Goal: Task Accomplishment & Management: Manage account settings

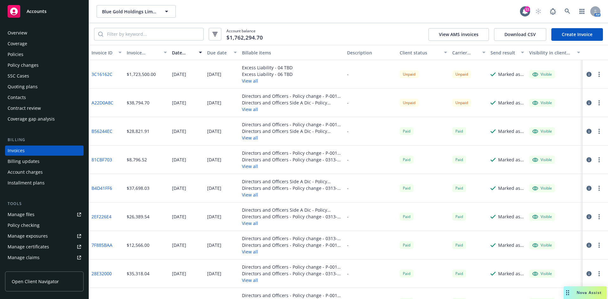
click at [252, 80] on button "View all" at bounding box center [267, 81] width 51 height 7
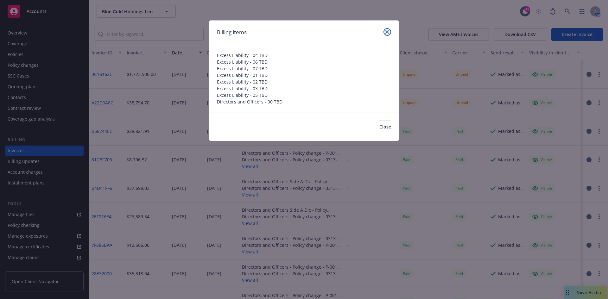
click at [387, 33] on icon "close" at bounding box center [388, 32] width 4 height 4
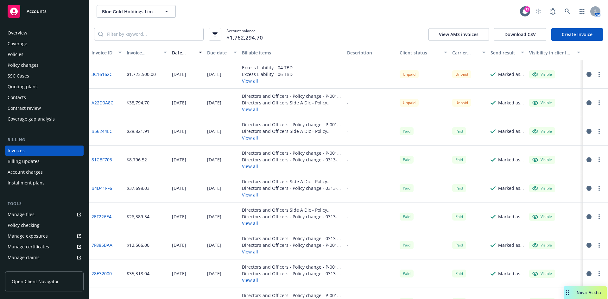
click at [103, 71] on link "3C16162C" at bounding box center [102, 74] width 21 height 7
click at [565, 8] on link at bounding box center [567, 11] width 13 height 13
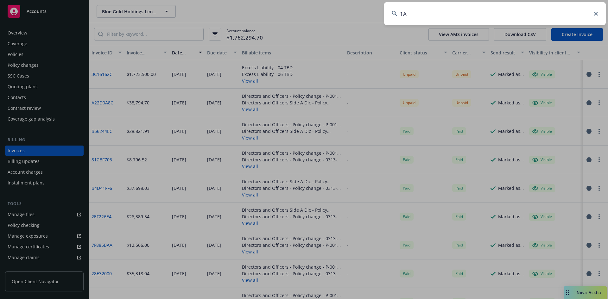
type input "1AU"
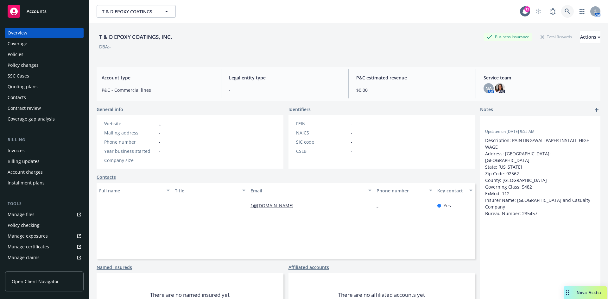
click at [565, 10] on icon at bounding box center [568, 12] width 6 height 6
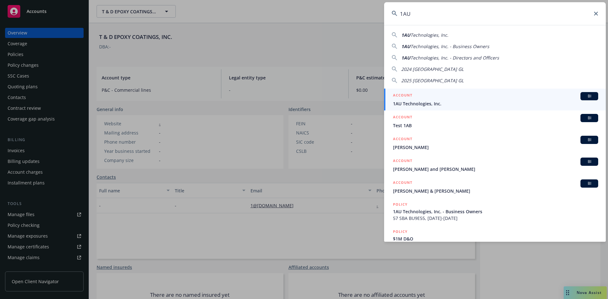
type input "1AU"
click at [430, 99] on div "ACCOUNT BI" at bounding box center [495, 96] width 205 height 8
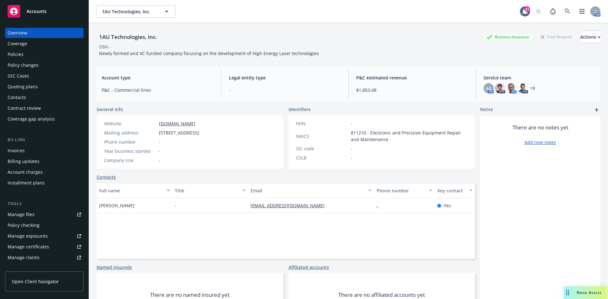
click at [24, 151] on div "Invoices" at bounding box center [45, 151] width 74 height 10
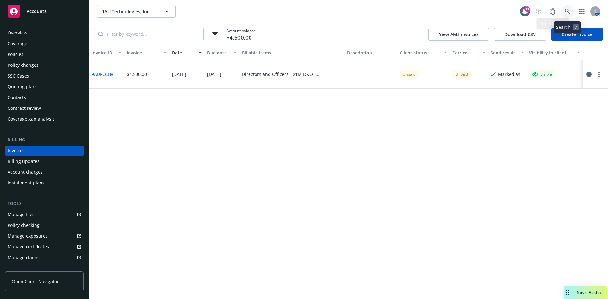
click at [568, 12] on icon at bounding box center [567, 11] width 5 height 5
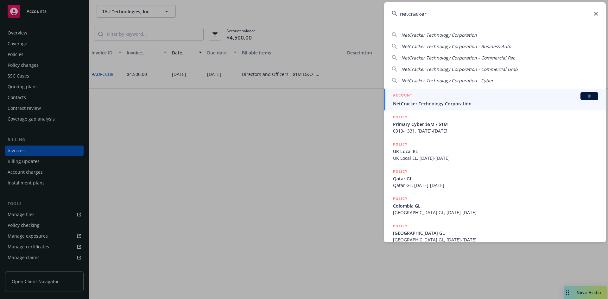
type input "netcracker"
click at [423, 104] on span "NetCracker Technology Corporation" at bounding box center [495, 103] width 205 height 7
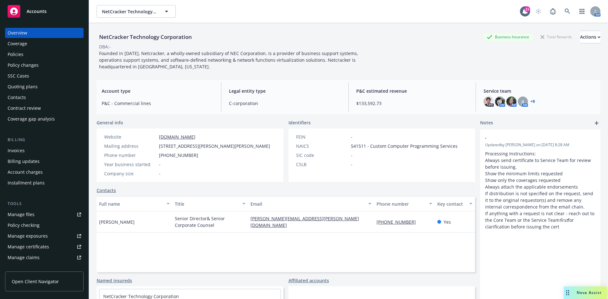
click at [21, 54] on div "Policies" at bounding box center [16, 54] width 16 height 10
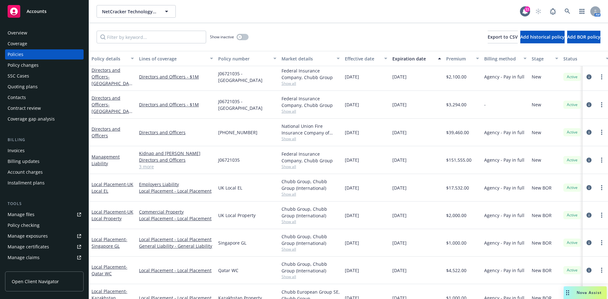
scroll to position [733, 0]
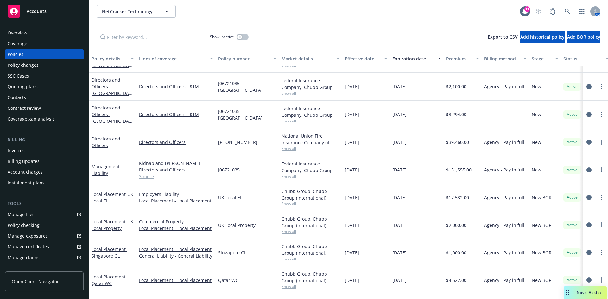
click at [147, 177] on link "3 more" at bounding box center [176, 176] width 74 height 7
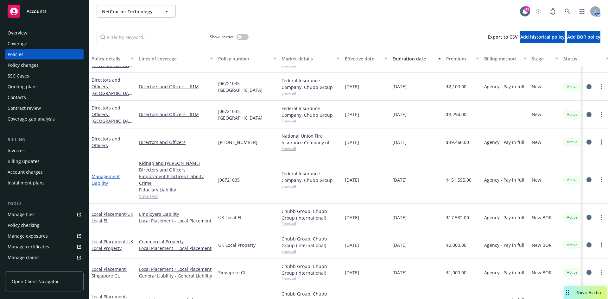
click at [98, 179] on link "Management Liability" at bounding box center [106, 180] width 28 height 13
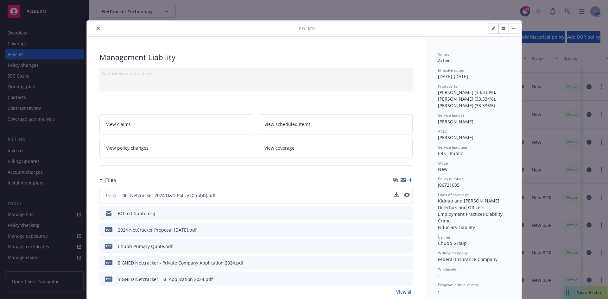
click at [407, 195] on div "Policy 00. Netcracker 2024 D&O Policy (Chubb).pdf" at bounding box center [255, 195] width 313 height 17
click at [405, 195] on icon "preview file" at bounding box center [407, 195] width 6 height 4
click at [96, 27] on icon "close" at bounding box center [98, 29] width 4 height 4
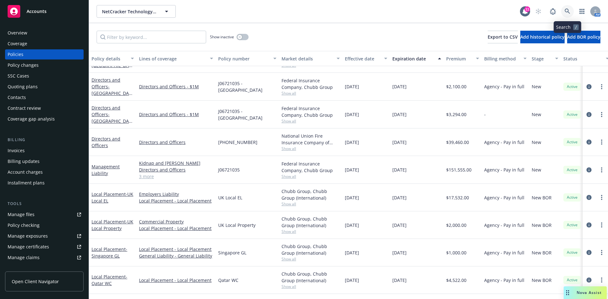
click at [569, 8] on link at bounding box center [567, 11] width 13 height 13
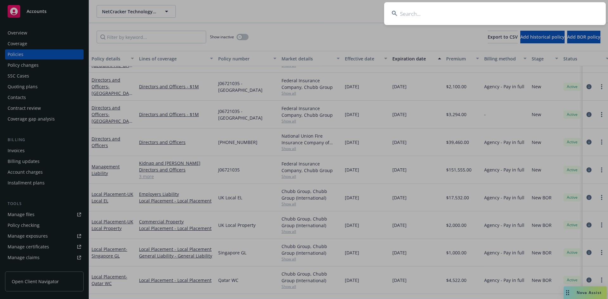
click at [443, 11] on input at bounding box center [495, 13] width 222 height 23
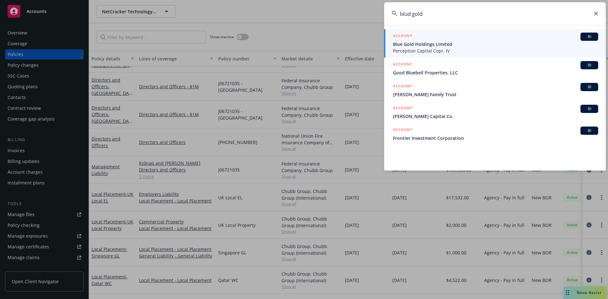
type input "blud gold"
click at [416, 47] on span "Blue Gold Holdings Limited" at bounding box center [495, 44] width 205 height 7
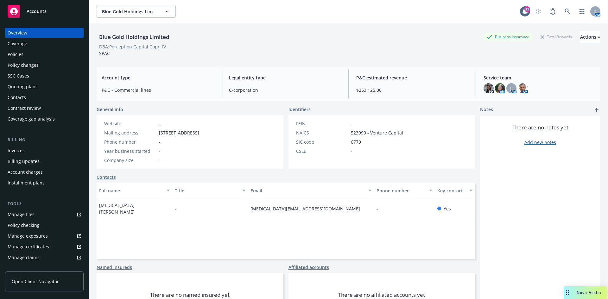
click at [30, 55] on div "Policies" at bounding box center [45, 54] width 74 height 10
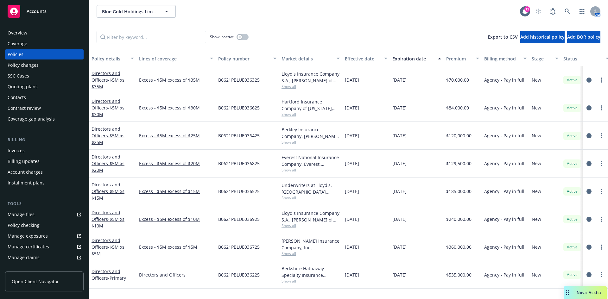
click at [26, 153] on div "Invoices" at bounding box center [45, 151] width 74 height 10
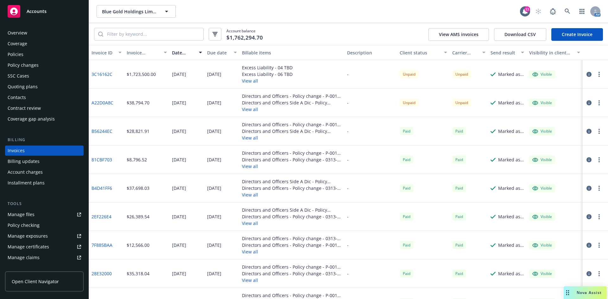
click at [27, 63] on div "Policy changes" at bounding box center [23, 65] width 31 height 10
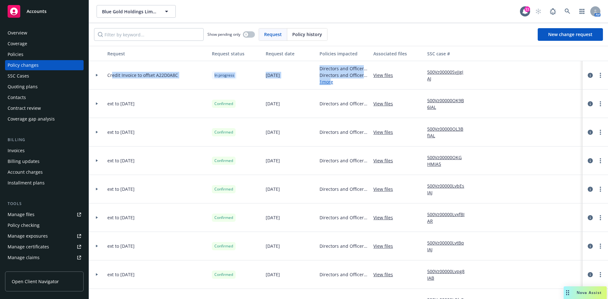
drag, startPoint x: 124, startPoint y: 73, endPoint x: 339, endPoint y: 89, distance: 215.7
click at [336, 87] on div "Credit Invoice to offset A22D0A8C In progress [DATE] Directors and Officers - S…" at bounding box center [417, 75] width 656 height 29
click at [357, 85] on link "1 more" at bounding box center [344, 82] width 49 height 7
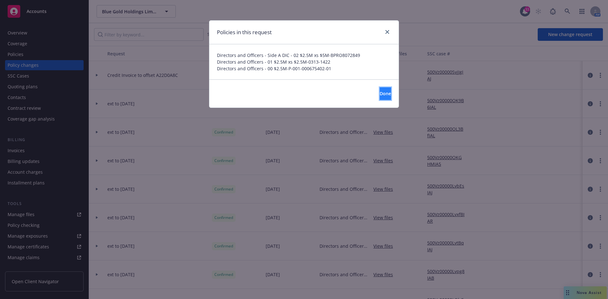
click at [380, 94] on span "Done" at bounding box center [385, 94] width 11 height 6
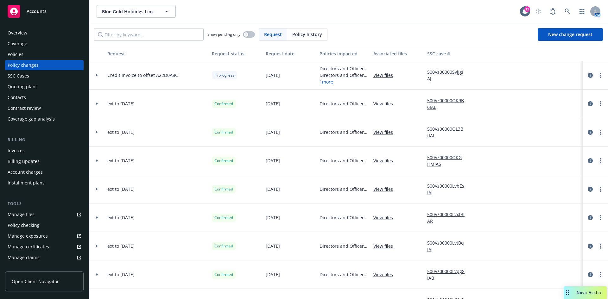
click at [588, 74] on icon "circleInformation" at bounding box center [590, 75] width 5 height 5
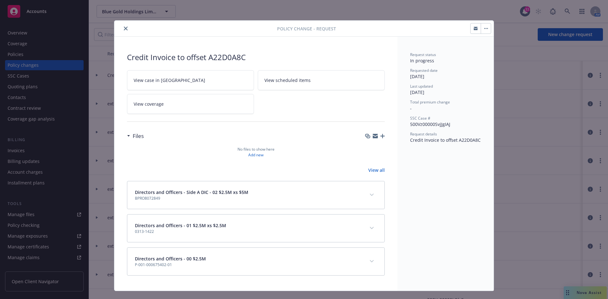
click at [124, 27] on icon "close" at bounding box center [126, 29] width 4 height 4
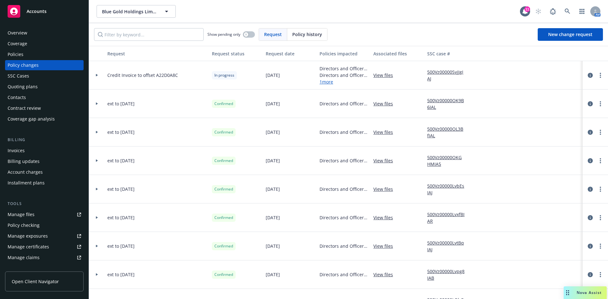
click at [512, 79] on div at bounding box center [500, 75] width 57 height 29
click at [512, 80] on div at bounding box center [500, 75] width 57 height 29
click at [511, 80] on div at bounding box center [500, 75] width 57 height 29
click at [477, 42] on div "Show pending only Request Policy history New change request" at bounding box center [348, 34] width 519 height 23
drag, startPoint x: 347, startPoint y: 35, endPoint x: 179, endPoint y: 27, distance: 167.8
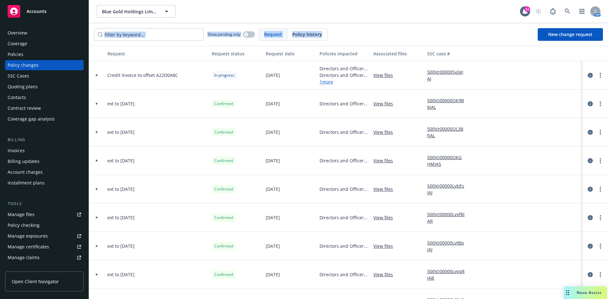
click at [179, 27] on div "Show pending only Request Policy history New change request" at bounding box center [348, 34] width 519 height 23
click at [356, 22] on div "Blue Gold Holdings Limited Blue Gold Holdings Limited 11 AM" at bounding box center [348, 11] width 519 height 23
drag, startPoint x: 346, startPoint y: 29, endPoint x: 193, endPoint y: 20, distance: 153.3
click at [193, 20] on div "Blue Gold Holdings Limited Blue Gold Holdings Limited 11 AM Show pending only R…" at bounding box center [348, 149] width 519 height 299
click at [251, 17] on div "Blue Gold Holdings Limited Blue Gold Holdings Limited" at bounding box center [309, 11] width 424 height 13
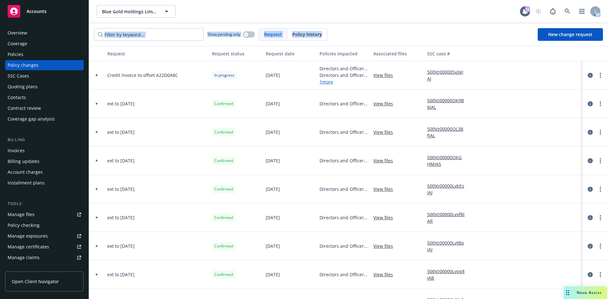
drag, startPoint x: 242, startPoint y: 16, endPoint x: 383, endPoint y: 28, distance: 141.2
click at [381, 27] on div "Blue Gold Holdings Limited Blue Gold Holdings Limited 11 AM Show pending only R…" at bounding box center [348, 149] width 519 height 299
click at [383, 28] on div "Show pending only Request Policy history New change request" at bounding box center [348, 34] width 519 height 23
drag, startPoint x: 366, startPoint y: 35, endPoint x: 225, endPoint y: -3, distance: 146.0
click at [225, 0] on html "Accounts Overview Coverage Policies Policy changes SSC Cases Quoting plans Cont…" at bounding box center [304, 149] width 608 height 299
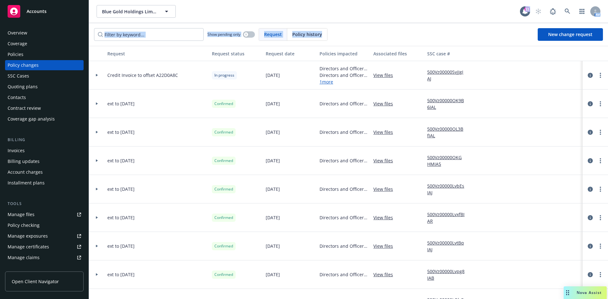
click at [348, 14] on div "Blue Gold Holdings Limited Blue Gold Holdings Limited" at bounding box center [309, 11] width 424 height 13
click at [370, 19] on div "Blue Gold Holdings Limited Blue Gold Holdings Limited 11 AM" at bounding box center [348, 11] width 519 height 23
drag, startPoint x: 328, startPoint y: 9, endPoint x: 378, endPoint y: 33, distance: 55.7
click at [378, 32] on div "Blue Gold Holdings Limited Blue Gold Holdings Limited 11 AM Show pending only R…" at bounding box center [348, 149] width 519 height 299
click at [378, 33] on div "Show pending only Request Policy history New change request" at bounding box center [348, 34] width 509 height 13
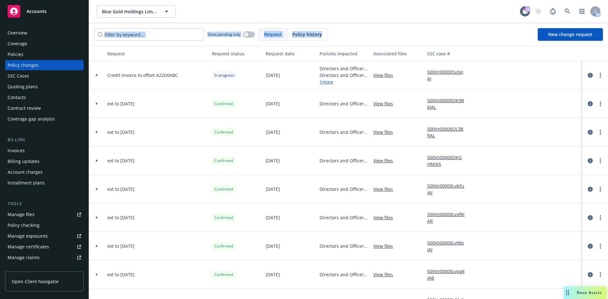
drag, startPoint x: 368, startPoint y: 41, endPoint x: 198, endPoint y: 10, distance: 172.2
click at [198, 10] on div "Blue Gold Holdings Limited Blue Gold Holdings Limited 11 AM Show pending only R…" at bounding box center [348, 149] width 519 height 299
click at [211, 12] on div "Blue Gold Holdings Limited Blue Gold Holdings Limited" at bounding box center [309, 11] width 424 height 13
click at [224, 15] on div "Blue Gold Holdings Limited Blue Gold Holdings Limited" at bounding box center [309, 11] width 424 height 13
drag, startPoint x: 227, startPoint y: 12, endPoint x: 362, endPoint y: 32, distance: 135.5
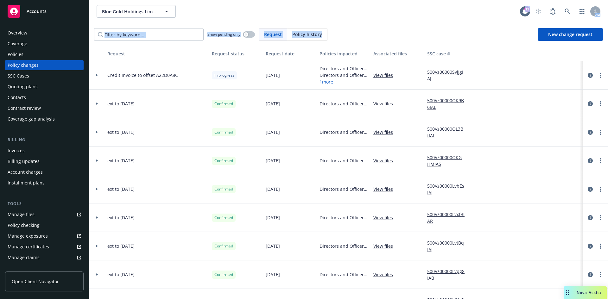
click at [357, 27] on div "Blue Gold Holdings Limited Blue Gold Holdings Limited 11 AM Show pending only R…" at bounding box center [348, 149] width 519 height 299
click at [362, 32] on div "Show pending only Request Policy history New change request" at bounding box center [348, 34] width 509 height 13
click at [359, 27] on div "Show pending only Request Policy history New change request" at bounding box center [348, 34] width 519 height 23
drag, startPoint x: 347, startPoint y: 34, endPoint x: 167, endPoint y: 5, distance: 182.2
click at [167, 5] on div "Blue Gold Holdings Limited Blue Gold Holdings Limited 11 AM Show pending only R…" at bounding box center [348, 149] width 519 height 299
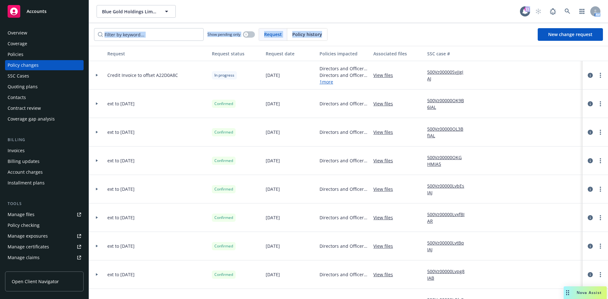
click at [222, 15] on div "Blue Gold Holdings Limited Blue Gold Holdings Limited" at bounding box center [309, 11] width 424 height 13
drag, startPoint x: 206, startPoint y: 11, endPoint x: 375, endPoint y: 35, distance: 170.0
click at [375, 35] on div "Blue Gold Holdings Limited Blue Gold Holdings Limited 11 AM Show pending only R…" at bounding box center [348, 149] width 519 height 299
click at [375, 35] on div "Show pending only Request Policy history New change request" at bounding box center [348, 34] width 509 height 13
click at [285, 6] on div "Blue Gold Holdings Limited Blue Gold Holdings Limited" at bounding box center [309, 11] width 424 height 13
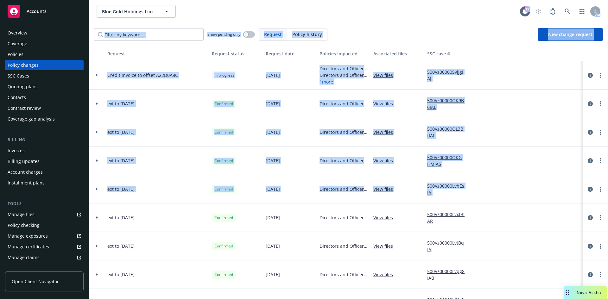
drag, startPoint x: 205, startPoint y: 12, endPoint x: 488, endPoint y: 175, distance: 325.7
click at [493, 183] on div "Blue Gold Holdings Limited Blue Gold Holdings Limited 11 AM Show pending only R…" at bounding box center [348, 149] width 519 height 299
click at [413, 17] on div "Blue Gold Holdings Limited Blue Gold Holdings Limited" at bounding box center [309, 11] width 424 height 13
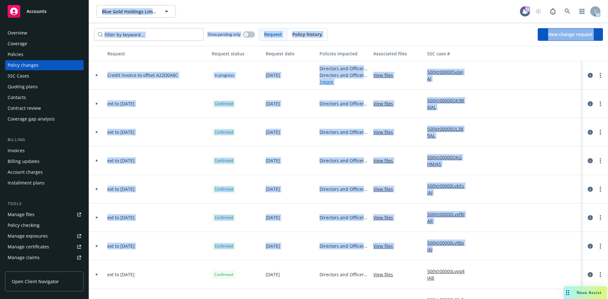
drag, startPoint x: 91, startPoint y: 0, endPoint x: 538, endPoint y: 246, distance: 510.1
click at [538, 246] on div "Blue Gold Holdings Limited Blue Gold Holdings Limited 11 AM Show pending only R…" at bounding box center [348, 149] width 519 height 299
click at [409, 6] on div "Blue Gold Holdings Limited Blue Gold Holdings Limited" at bounding box center [309, 11] width 424 height 13
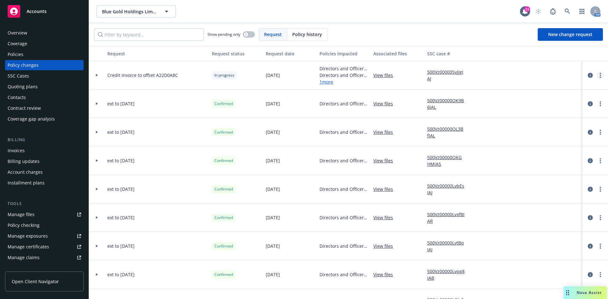
click at [598, 73] on link "more" at bounding box center [601, 76] width 8 height 8
click at [516, 127] on link "Resume workflow" at bounding box center [545, 126] width 109 height 13
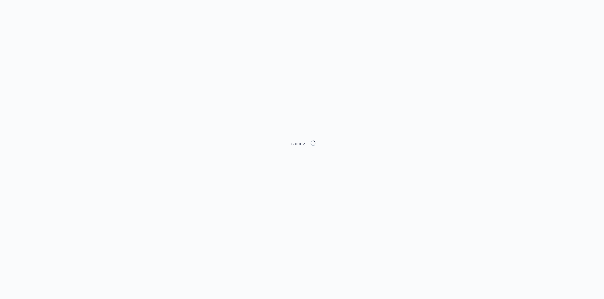
select select "NO_ENDORSEMENT_NEEDED"
select select "ACCEPTED"
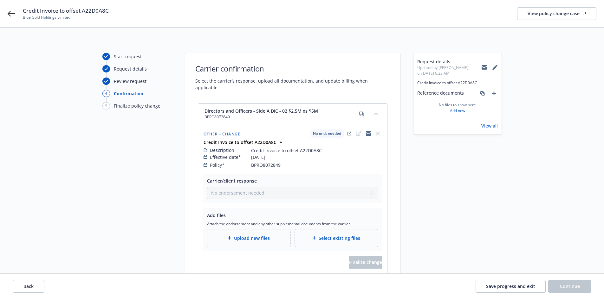
click at [331, 131] on span "No endt needed" at bounding box center [327, 134] width 28 height 6
click at [356, 147] on div "Description Credit Invoice to offset A22D0A8C" at bounding box center [292, 150] width 178 height 7
click at [267, 235] on span "Upload new files" at bounding box center [252, 238] width 36 height 7
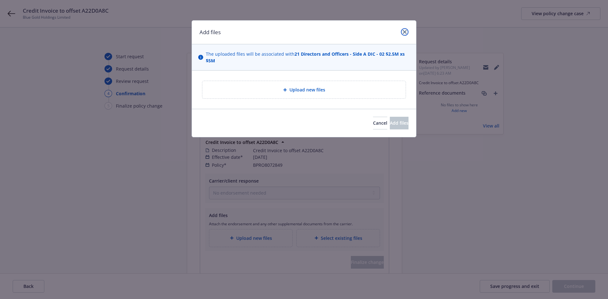
click at [405, 31] on icon "close" at bounding box center [405, 32] width 4 height 4
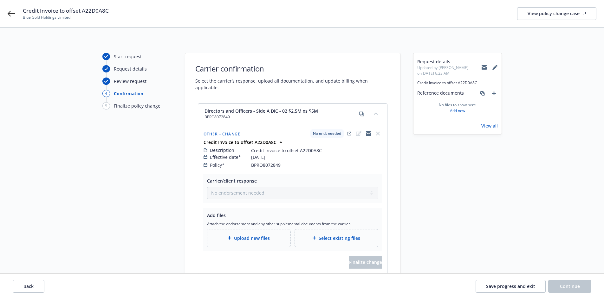
click at [244, 235] on span "Upload new files" at bounding box center [252, 238] width 36 height 7
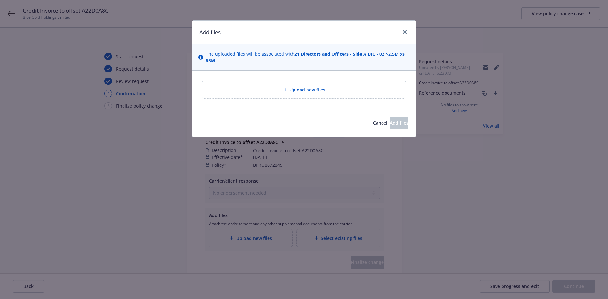
drag, startPoint x: 139, startPoint y: 183, endPoint x: 188, endPoint y: 140, distance: 65.3
click at [145, 178] on div "Add files The uploaded files will be associated with 21 Directors and Officers …" at bounding box center [304, 149] width 608 height 299
click at [405, 33] on icon "close" at bounding box center [405, 32] width 4 height 4
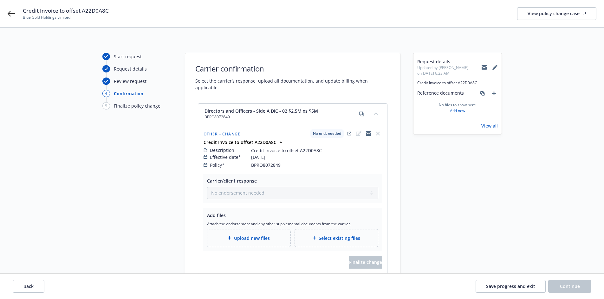
click at [250, 235] on div "Upload new files" at bounding box center [248, 238] width 73 height 7
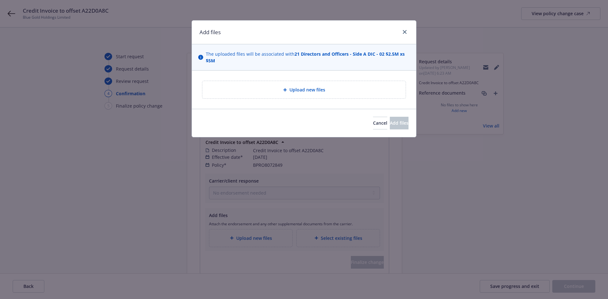
type textarea "x"
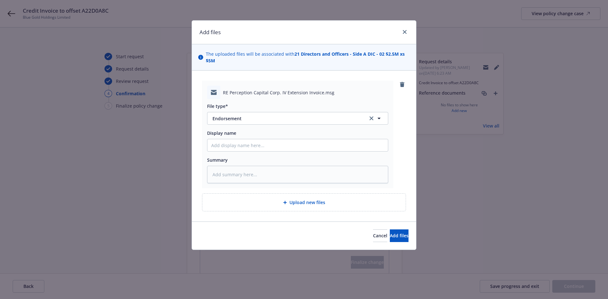
click at [240, 110] on div "File type* Endorsement Endorsement" at bounding box center [297, 114] width 181 height 22
click at [246, 120] on span "Endorsement" at bounding box center [286, 118] width 147 height 7
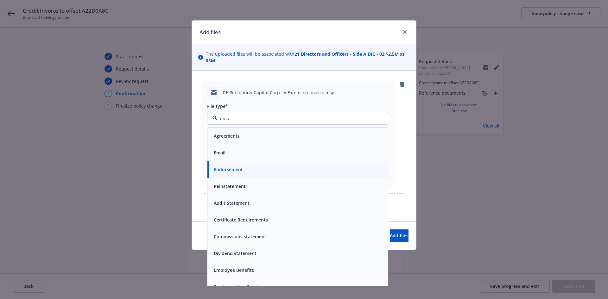
type input "emai"
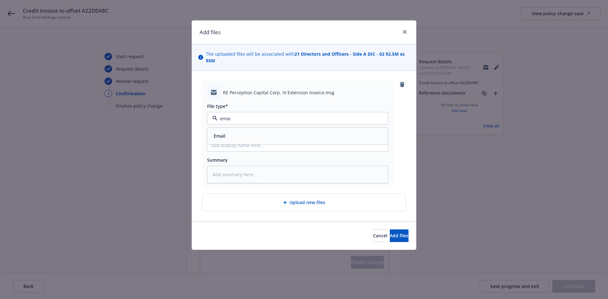
click at [239, 135] on div "Email" at bounding box center [297, 135] width 173 height 9
click at [223, 145] on input "Display name" at bounding box center [298, 145] width 181 height 12
type textarea "x"
type input "C"
type textarea "x"
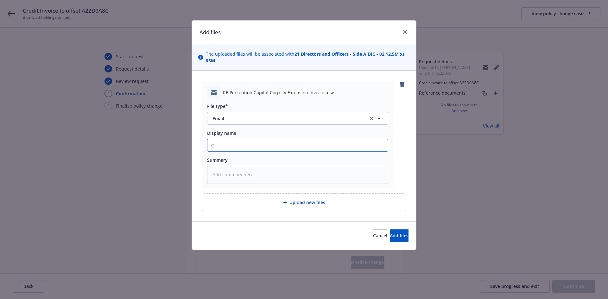
type input "Cn"
type textarea "x"
type input "C"
type textarea "x"
type input "Co"
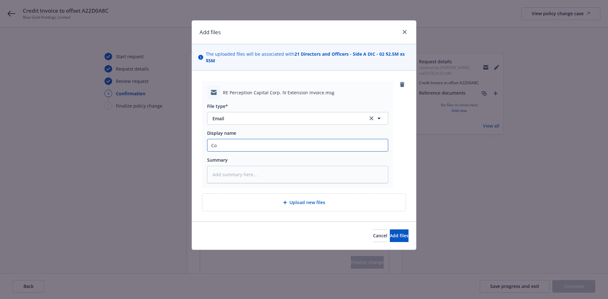
type textarea "x"
type input "Con"
type textarea "x"
type input "Conf"
type textarea "x"
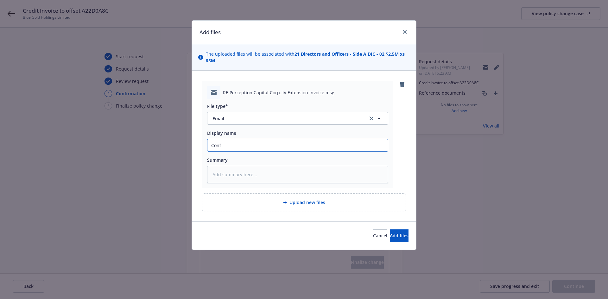
type input "Confi"
type textarea "x"
type input "Confirm"
type textarea "x"
type input "Confirma"
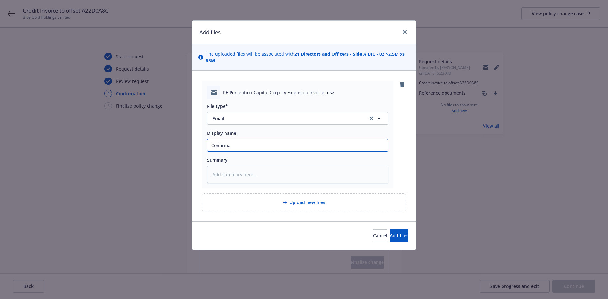
type textarea "x"
type input "Confirmat"
type textarea "x"
type input "Confirmati"
type textarea "x"
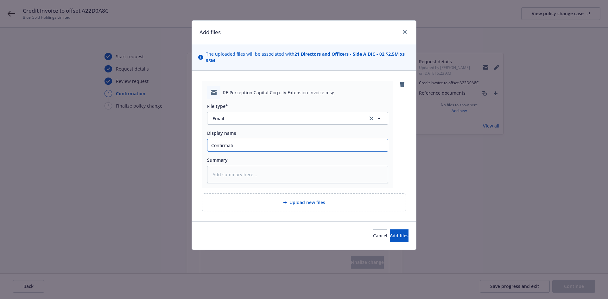
type input "Confirmatio"
type textarea "x"
type input "Confirmation"
type textarea "x"
type input "Confirmation"
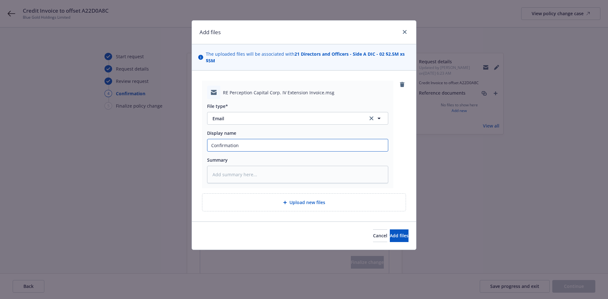
type textarea "x"
type input "Confirmation o"
type textarea "x"
type input "Confirmation of"
type textarea "x"
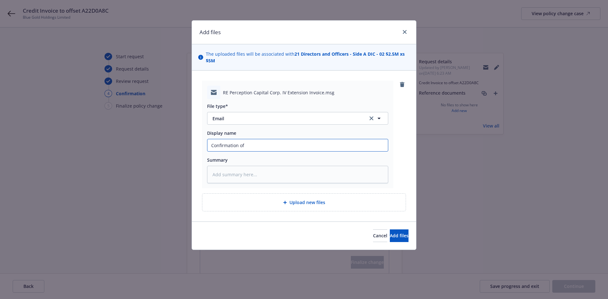
type input "Confirmation of"
type textarea "x"
type input "Confirmation of c"
type textarea "x"
type input "Confirmation of cr"
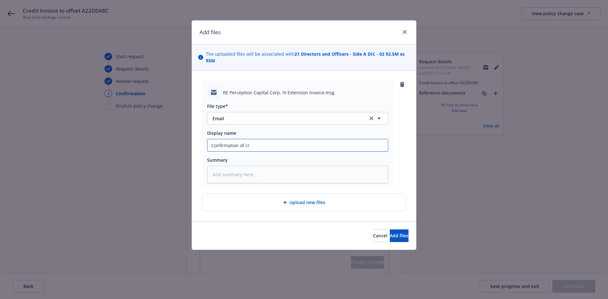
type textarea "x"
type input "Confirmation of cre"
type textarea "x"
type input "Confirmation of cred"
type textarea "x"
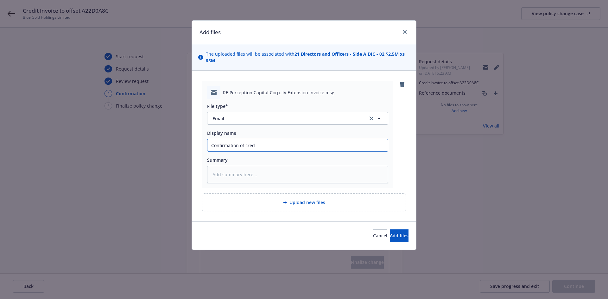
type input "Confirmation of credi"
type textarea "x"
type input "Confirmation of credit"
type textarea "x"
type input "Confirmation of credit"
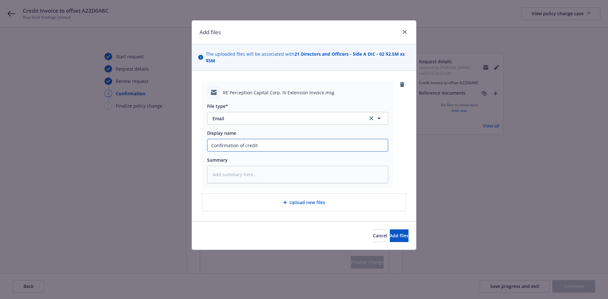
type textarea "x"
type input "Confirmation of credit i"
type textarea "x"
type input "Confirmation of credit in"
type textarea "x"
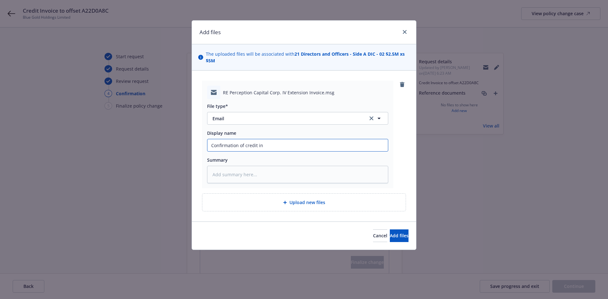
type input "Confirmation of credit ino"
type textarea "x"
type input "Confirmation of credit in"
type textarea "x"
type input "Confirmation of credit inv"
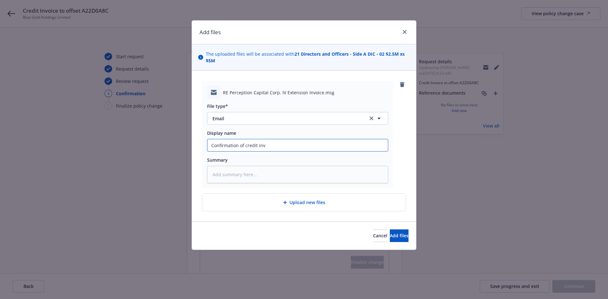
type textarea "x"
type input "Confirmation of credit invou"
type textarea "x"
type input "Confirmation of credit invoui"
type textarea "x"
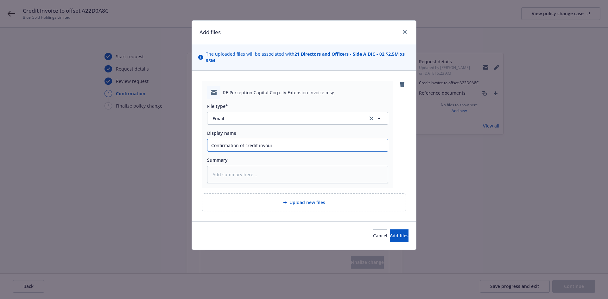
type input "Confirmation of credit invouic"
type textarea "x"
type input "Confirmation of credit invouice"
type textarea "x"
type input "Confirmation of credit invouice"
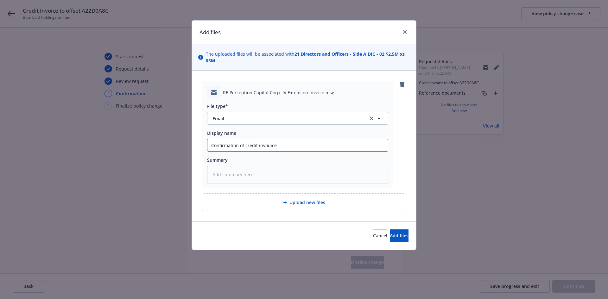
type textarea "x"
type input "Confirmation of credit invouice"
type textarea "x"
type input "Confirmation of credit invouic"
type textarea "x"
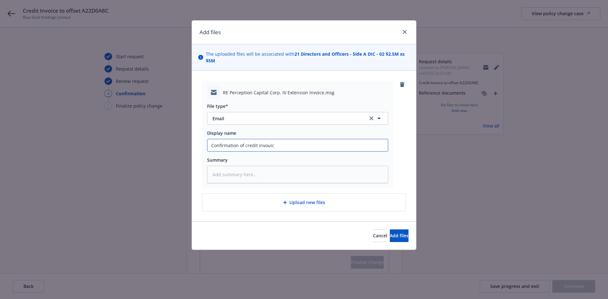
type input "Confirmation of credit invoui"
type textarea "x"
type input "Confirmation of credit invou"
type textarea "x"
type input "Confirmation of credit invo"
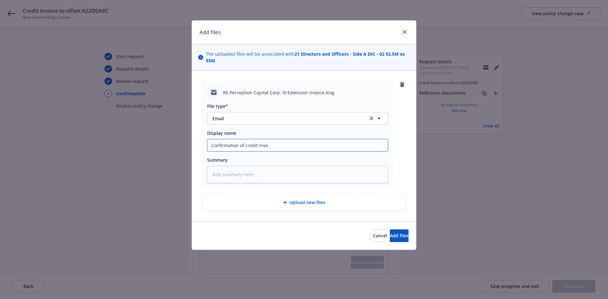
type textarea "x"
type input "Confirmation of credit invoi"
type textarea "x"
type input "Confirmation of credit invoic"
type textarea "x"
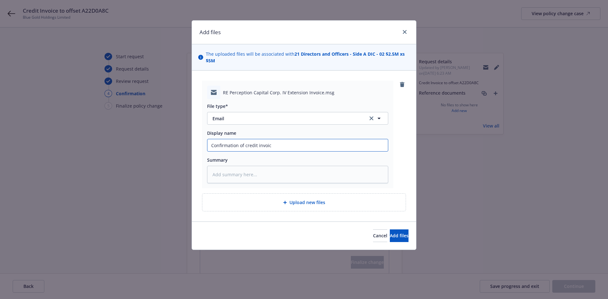
type input "Confirmation of credit invoice"
type textarea "x"
type input "Confirmation of credit invoice"
type textarea "x"
type input "Confirmation of credit invoice t"
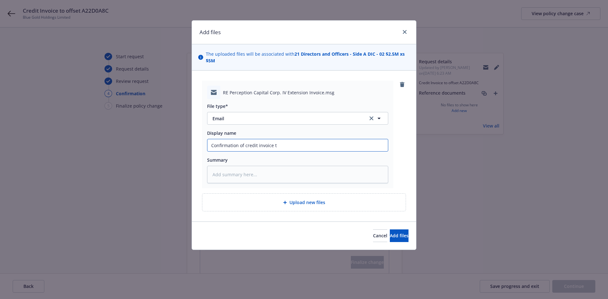
type textarea "x"
type input "Confirmation of credit invoice to"
type textarea "x"
type input "Confirmation of credit invoice to"
type textarea "x"
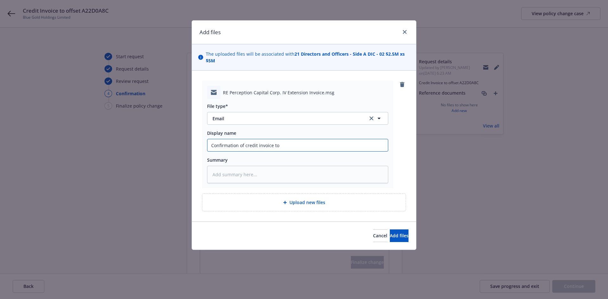
type input "Confirmation of credit invoice to o"
type textarea "x"
type input "Confirmation of credit invoice to of"
type textarea "x"
type input "Confirmation of credit invoice to off"
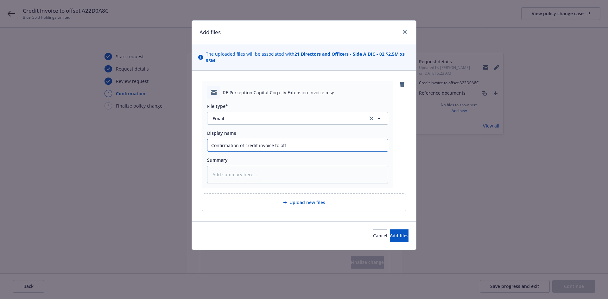
type textarea "x"
type input "Confirmation of credit invoice to off"
type textarea "x"
type input "Confirmation of credit invoice to off"
type textarea "x"
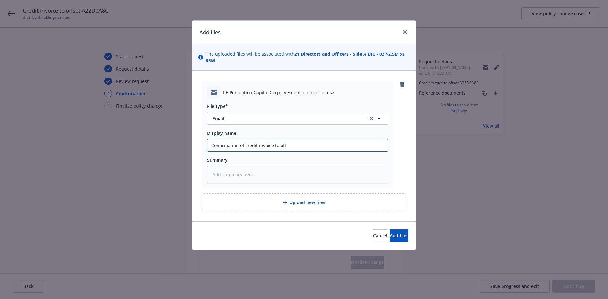
type input "Confirmation of credit invoice to offs"
type textarea "x"
type input "Confirmation of credit invoice to offse"
type textarea "x"
type input "Confirmation of credit invoice to offset"
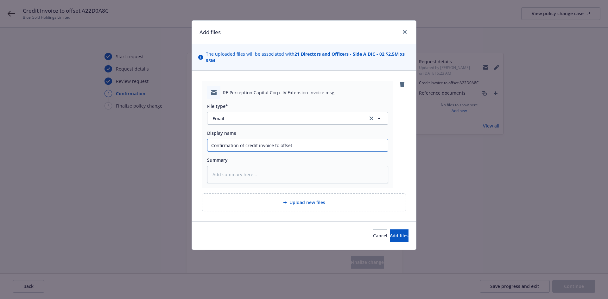
type textarea "x"
type input "Confirmation of credit invoice to offset"
click at [308, 145] on input "Confirmation of credit invoice to offset" at bounding box center [298, 145] width 181 height 12
type textarea "x"
type input "Confirmation of credit invoice to offset t"
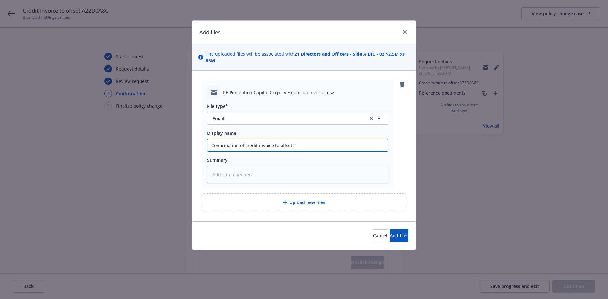
type textarea "x"
type input "Confirmation of credit invoice to offset the"
type textarea "x"
type input "Confirmation of credit invoice to offset the s"
type textarea "x"
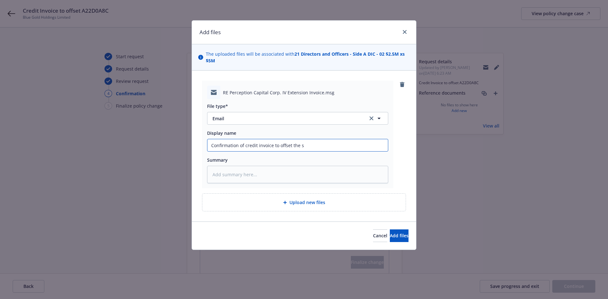
type input "Confirmation of credit invoice to offset the sh"
type textarea "x"
type input "Confirmation of credit invoice to offset the sho"
type textarea "x"
type input "Confirmation of credit invoice to offset the shot"
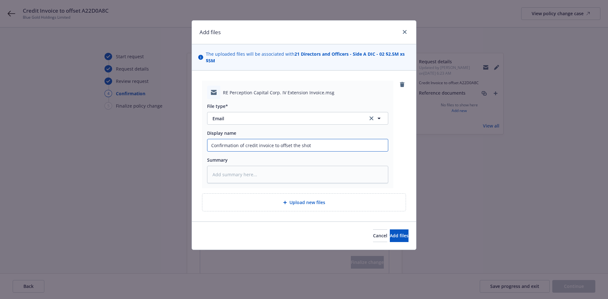
type textarea "x"
type input "Confirmation of credit invoice to offset the sho"
type textarea "x"
type input "Confirmation of credit invoice to offset the shor"
type textarea "x"
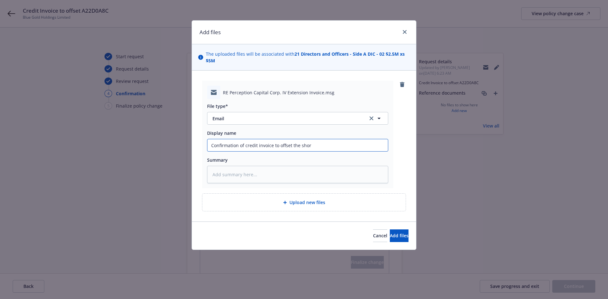
type input "Confirmation of credit invoice to offset the short"
type textarea "x"
type input "Confirmation of credit invoice to offset the shorta"
type textarea "x"
type input "Confirmation of credit invoice to offset the shortah"
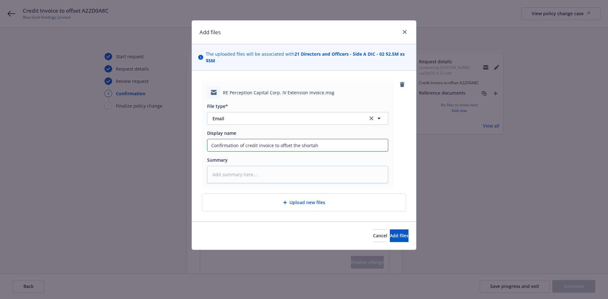
type textarea "x"
type input "Confirmation of credit invoice to offset the shortahe"
type textarea "x"
type input "Confirmation of credit invoice to offset the shortah"
type textarea "x"
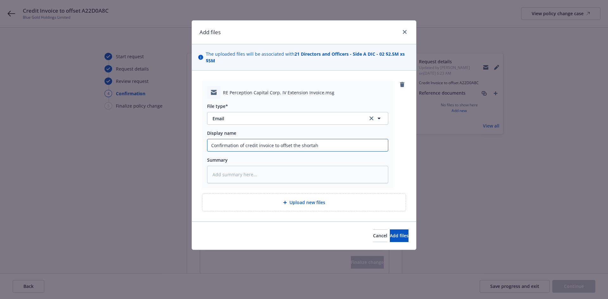
type input "Confirmation of credit invoice to offset the shorta"
type textarea "x"
type input "Confirmation of credit invoice to offset the shortah"
type textarea "x"
type input "Confirmation of credit invoice to offset the shortahr"
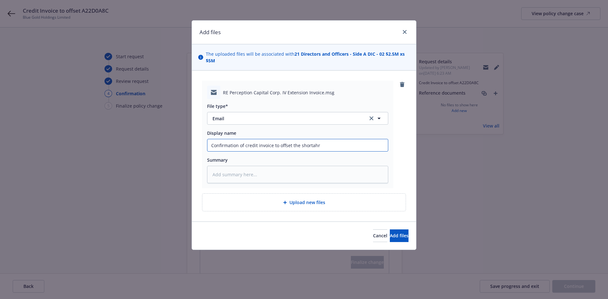
type textarea "x"
type input "Confirmation of credit invoice to offset the shortah"
type textarea "x"
type input "Confirmation of credit invoice to offset the shorta"
type textarea "x"
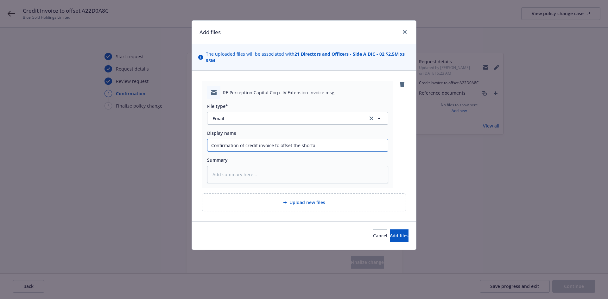
type input "Confirmation of credit invoice to offset the shortag"
type textarea "x"
type input "Confirmation of credit invoice to offset the shortage"
type textarea "x"
type input "Confirmation of credit invoice to offset the shortage"
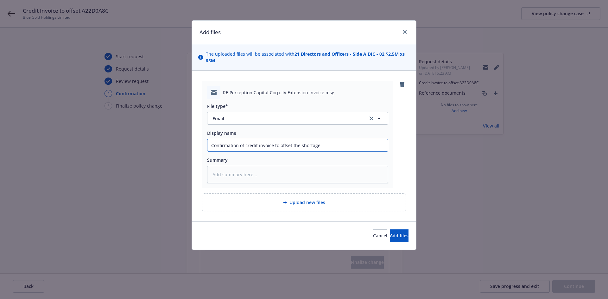
type textarea "x"
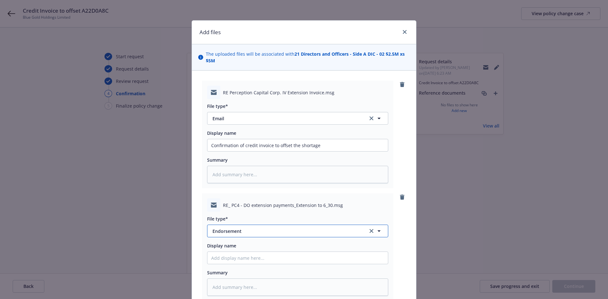
click at [234, 231] on span "Endorsement" at bounding box center [286, 231] width 147 height 7
type input "email"
click at [238, 214] on div "Email" at bounding box center [297, 213] width 173 height 9
click at [224, 259] on input "Display name" at bounding box center [298, 258] width 181 height 12
type textarea "x"
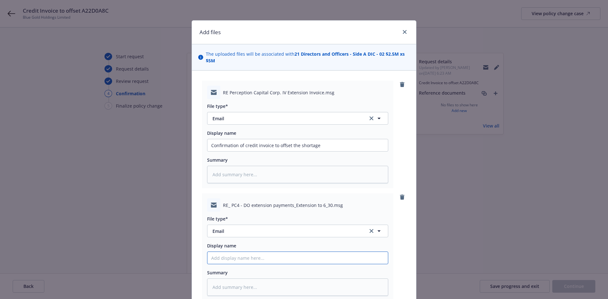
type input "A"
type textarea "x"
type input "AP"
type textarea "x"
type input "AP r"
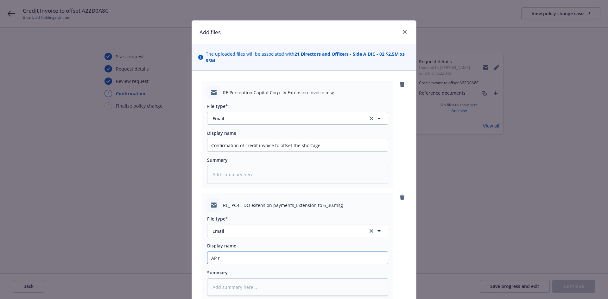
type textarea "x"
type input "AP rem"
type textarea "x"
type input "AP re"
type textarea "x"
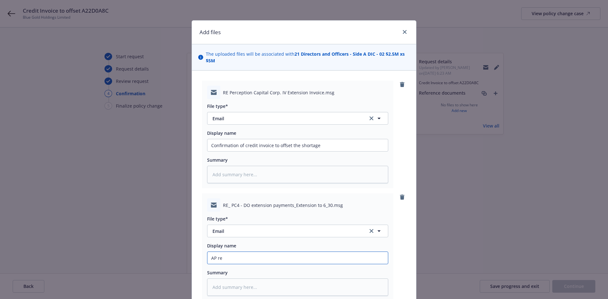
type input "AP r"
type textarea "x"
type input "AP"
type textarea "x"
type input "AP em"
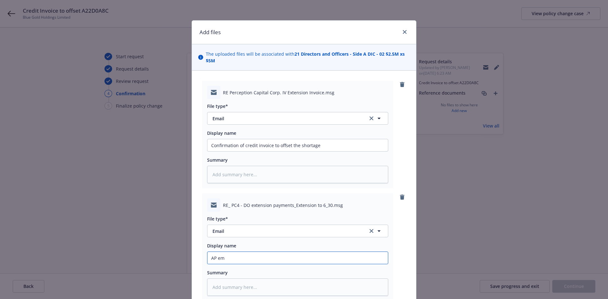
type textarea "x"
type input "AP ema"
type textarea "x"
type input "AP emai"
type textarea "x"
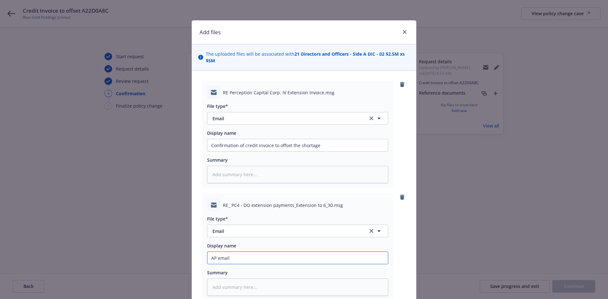
type input "AP email"
type textarea "x"
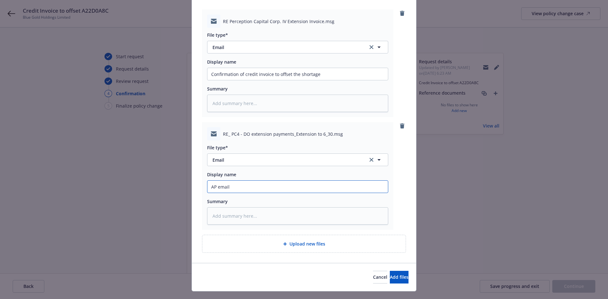
scroll to position [84, 0]
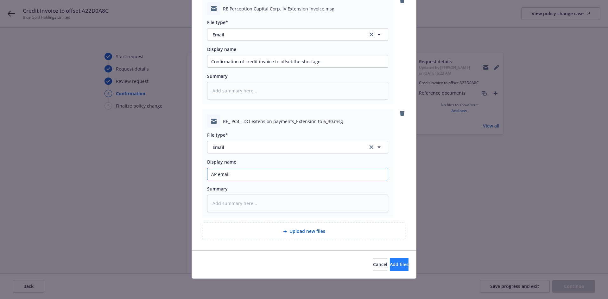
type input "AP email"
click at [390, 263] on span "Add files" at bounding box center [399, 265] width 19 height 6
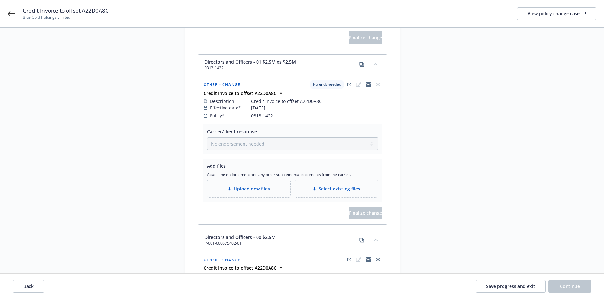
scroll to position [268, 0]
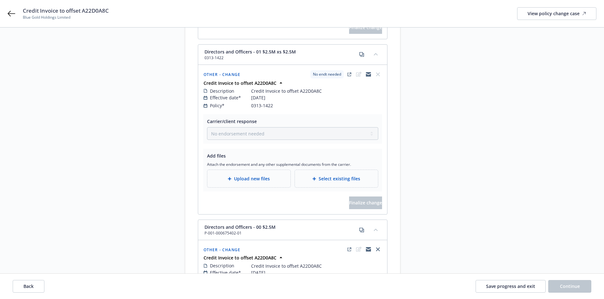
click at [254, 170] on div "Upload new files" at bounding box center [248, 178] width 83 height 17
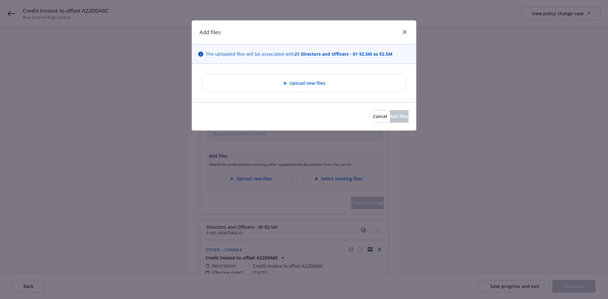
type textarea "x"
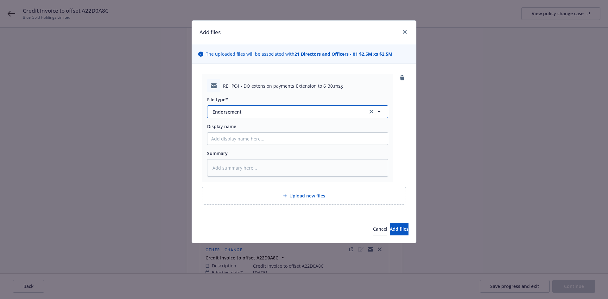
click at [230, 108] on button "Endorsement" at bounding box center [297, 112] width 181 height 13
type input "email"
click at [217, 131] on span "Email" at bounding box center [220, 129] width 12 height 7
click at [213, 143] on input "Display name" at bounding box center [298, 139] width 181 height 12
type textarea "x"
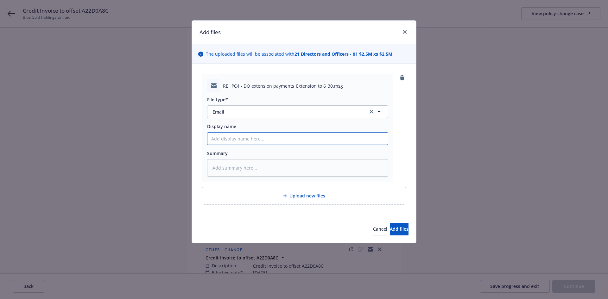
type input "A"
type textarea "x"
type input "AP"
type textarea "x"
type input "AP"
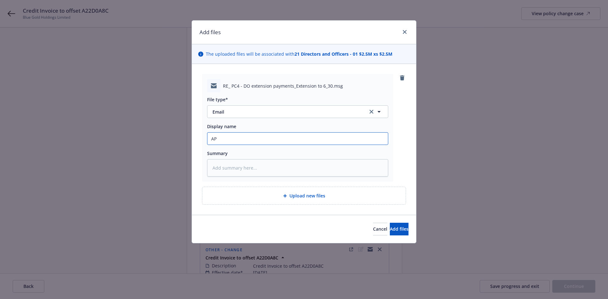
type textarea "x"
type input "AP r"
type textarea "x"
type input "AP rm"
type textarea "x"
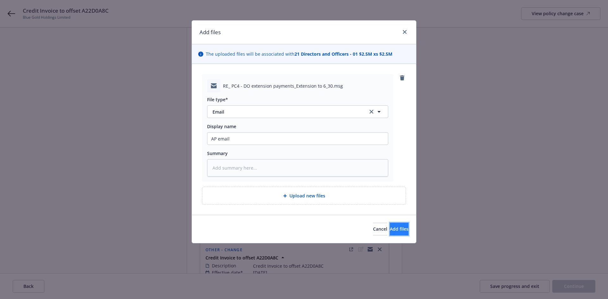
click at [396, 231] on span "Add files" at bounding box center [399, 229] width 19 height 6
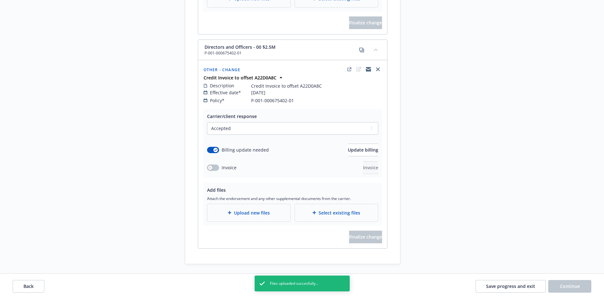
scroll to position [474, 0]
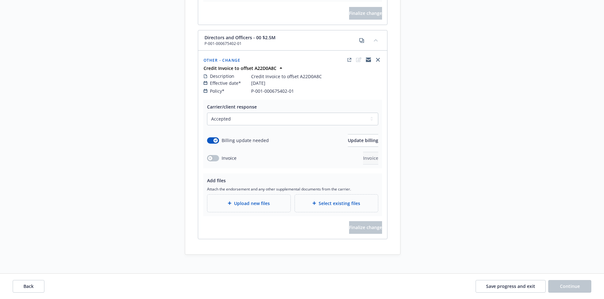
click at [248, 200] on span "Upload new files" at bounding box center [252, 203] width 36 height 7
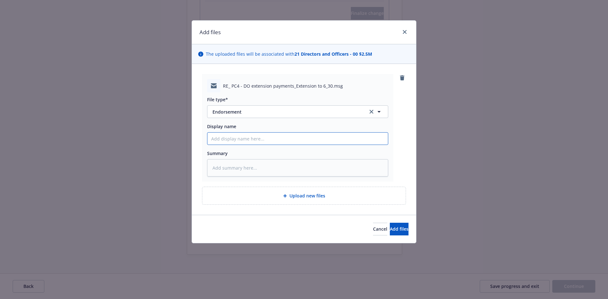
click at [238, 137] on input "Display name" at bounding box center [298, 139] width 181 height 12
click at [402, 231] on button "Add files" at bounding box center [399, 229] width 19 height 13
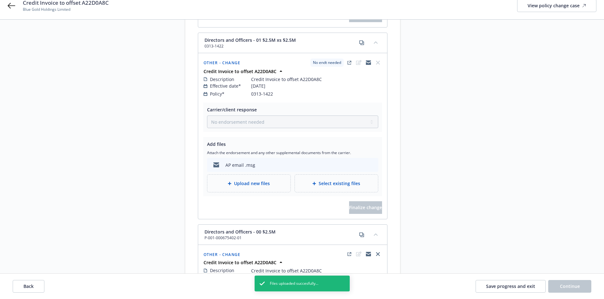
scroll to position [275, 0]
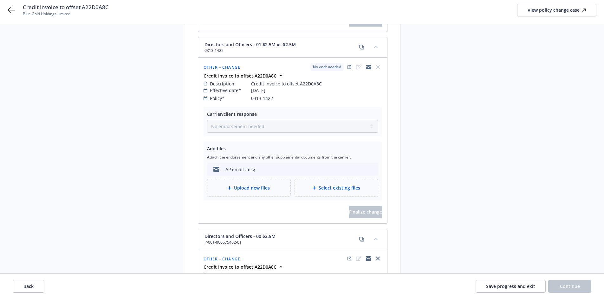
drag, startPoint x: 285, startPoint y: 165, endPoint x: 251, endPoint y: 160, distance: 35.2
click at [251, 166] on div "AP email .msg" at bounding box center [240, 169] width 30 height 7
click at [242, 166] on div "AP email .msg" at bounding box center [240, 169] width 30 height 7
click at [222, 163] on div at bounding box center [215, 169] width 13 height 13
click at [251, 185] on span "Upload new files" at bounding box center [252, 188] width 36 height 7
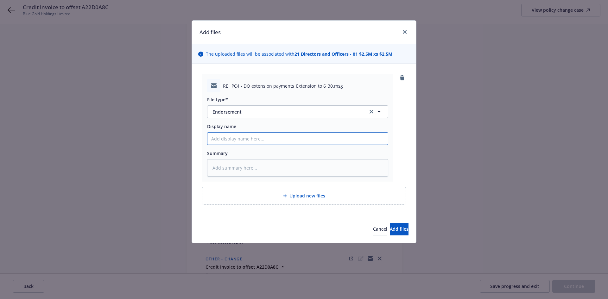
click at [237, 139] on input "Display name" at bounding box center [298, 139] width 181 height 12
click at [404, 232] on button "Add files" at bounding box center [399, 229] width 19 height 13
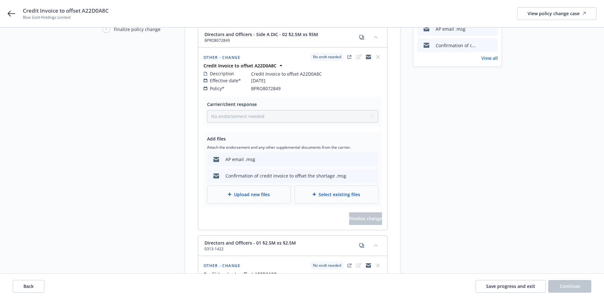
scroll to position [69, 0]
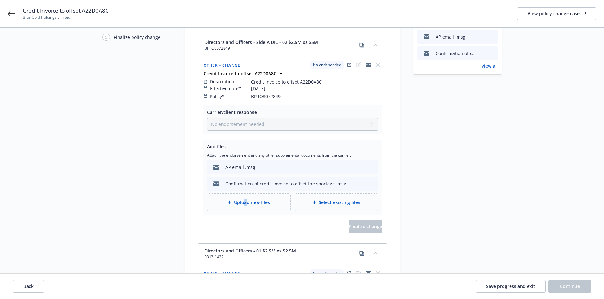
click at [245, 200] on div "Upload new files" at bounding box center [248, 202] width 83 height 17
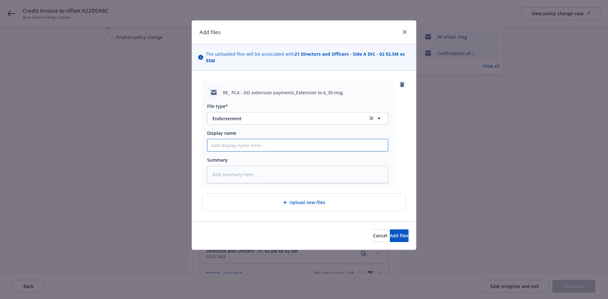
click at [226, 142] on input "Display name" at bounding box center [298, 145] width 181 height 12
click at [392, 241] on button "Add files" at bounding box center [399, 236] width 19 height 13
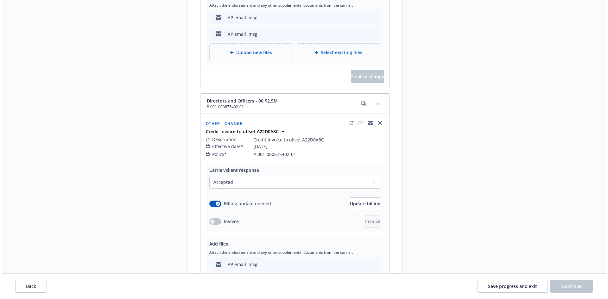
scroll to position [524, 0]
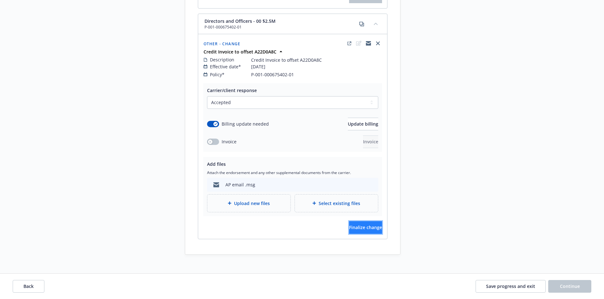
click at [355, 225] on span "Finalize change" at bounding box center [365, 228] width 33 height 6
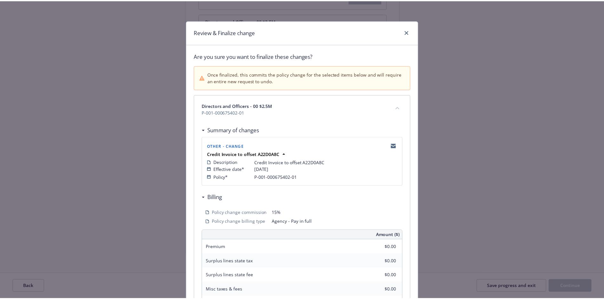
scroll to position [129, 0]
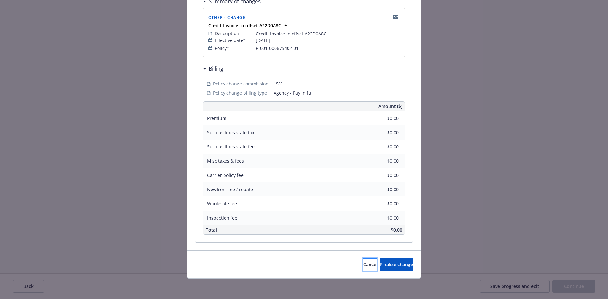
click at [363, 265] on span "Cancel" at bounding box center [370, 265] width 14 height 6
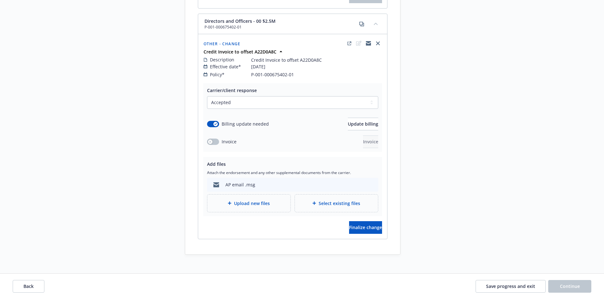
scroll to position [0, 0]
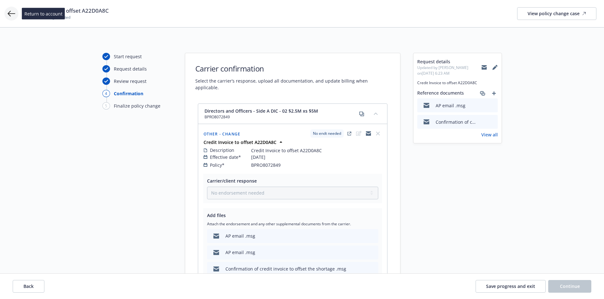
click at [10, 14] on icon at bounding box center [12, 14] width 8 height 6
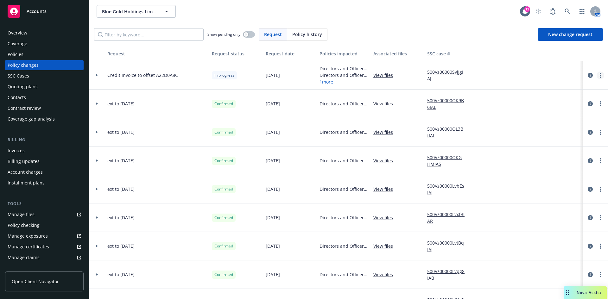
click at [597, 74] on link "more" at bounding box center [601, 76] width 8 height 8
click at [528, 129] on link "Resume workflow" at bounding box center [545, 126] width 109 height 13
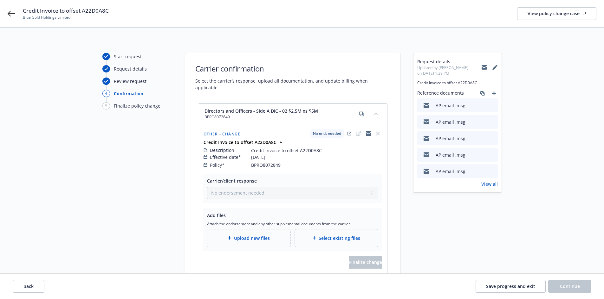
scroll to position [425, 0]
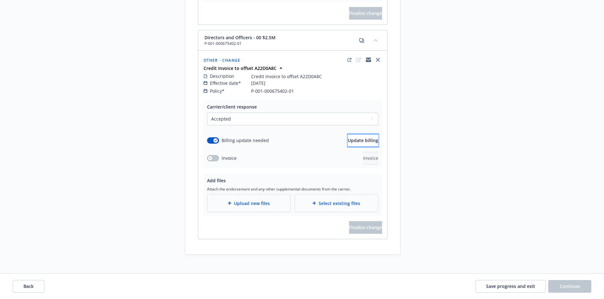
click at [370, 134] on button "Update billing" at bounding box center [363, 140] width 30 height 13
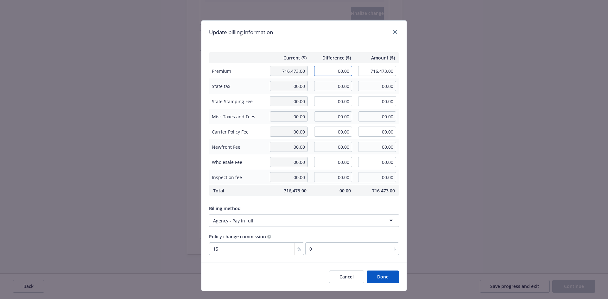
click at [335, 67] on input "00.00" at bounding box center [333, 71] width 38 height 10
click at [338, 83] on input "00.00" at bounding box center [333, 86] width 38 height 10
click at [257, 250] on input "15" at bounding box center [256, 249] width 95 height 13
click at [255, 250] on input "15" at bounding box center [256, 249] width 95 height 13
click at [394, 32] on icon "close" at bounding box center [396, 32] width 4 height 4
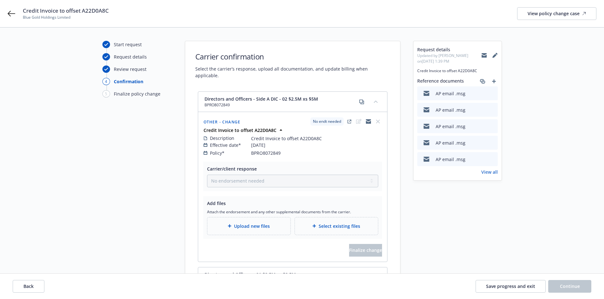
scroll to position [0, 0]
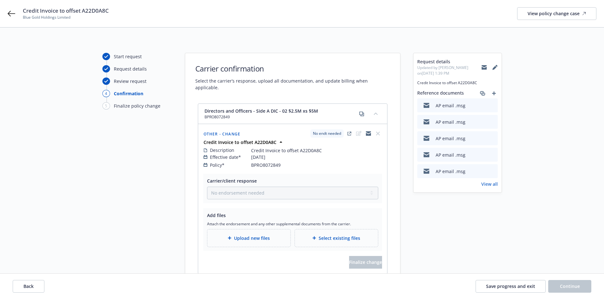
click at [493, 183] on link "View all" at bounding box center [489, 184] width 16 height 7
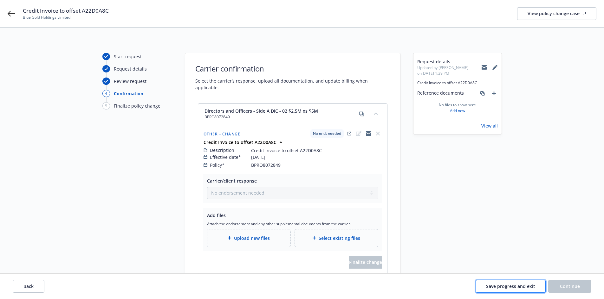
click at [499, 286] on span "Save progress and exit" at bounding box center [510, 287] width 49 height 6
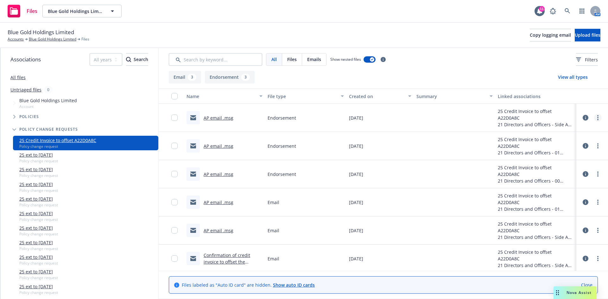
click at [594, 116] on link "more" at bounding box center [598, 118] width 8 height 8
click at [560, 129] on link "Archive" at bounding box center [565, 131] width 63 height 13
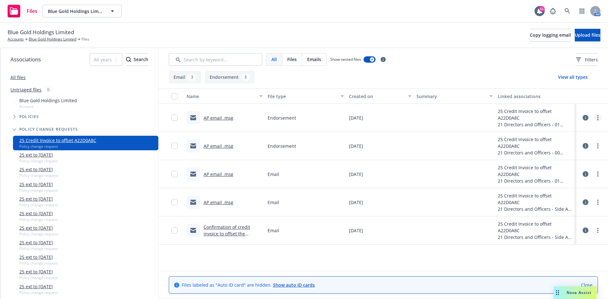
click at [598, 117] on icon "more" at bounding box center [598, 117] width 1 height 5
click at [565, 133] on link "Archive" at bounding box center [570, 131] width 63 height 13
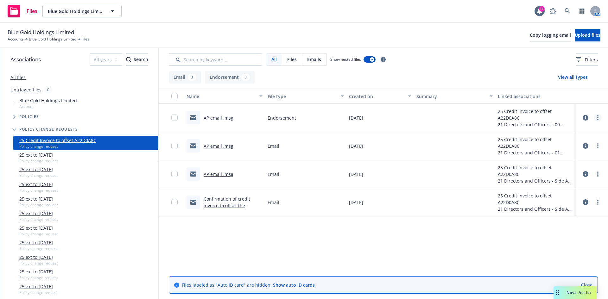
click at [598, 116] on icon "more" at bounding box center [598, 117] width 1 height 5
click at [578, 133] on link "Archive" at bounding box center [570, 131] width 63 height 13
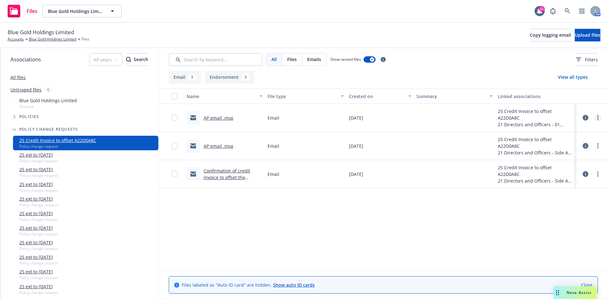
click at [599, 118] on circle "more" at bounding box center [598, 117] width 1 height 1
click at [560, 131] on link "Archive" at bounding box center [570, 131] width 63 height 13
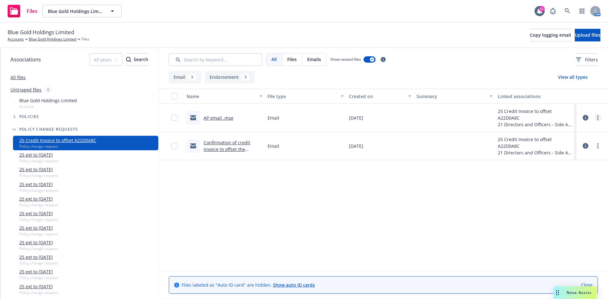
click at [595, 117] on link "more" at bounding box center [598, 118] width 8 height 8
click at [556, 129] on link "Archive" at bounding box center [570, 131] width 63 height 13
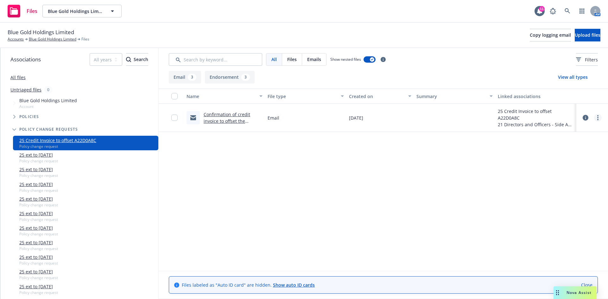
click at [598, 117] on icon "more" at bounding box center [598, 117] width 1 height 5
click at [557, 131] on link "Archive" at bounding box center [570, 131] width 63 height 13
